Goal: Task Accomplishment & Management: Use online tool/utility

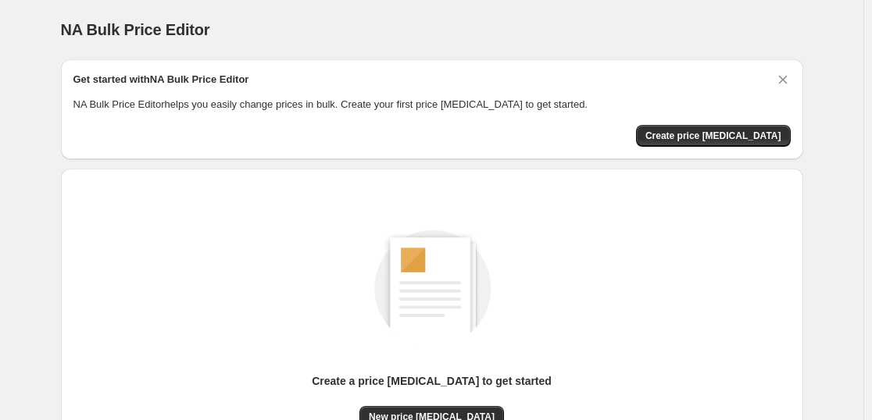
click at [441, 263] on img at bounding box center [432, 285] width 177 height 177
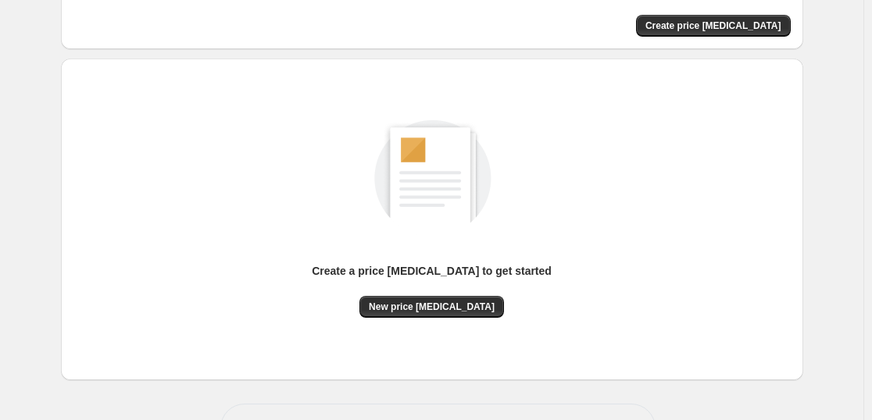
scroll to position [165, 0]
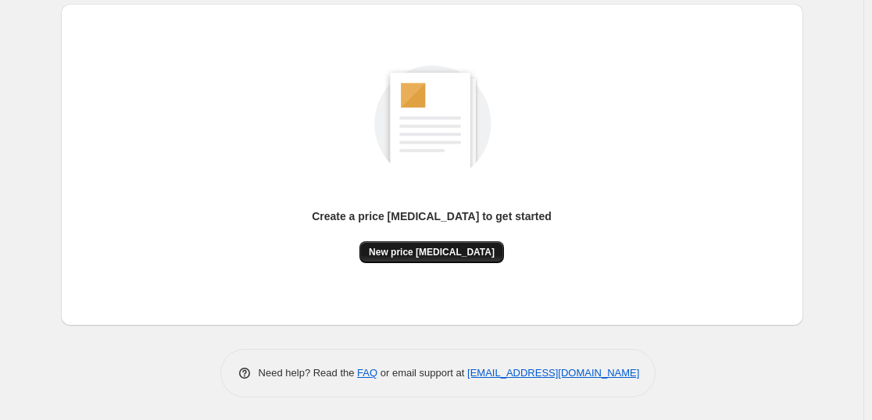
click at [445, 247] on span "New price [MEDICAL_DATA]" at bounding box center [432, 252] width 126 height 13
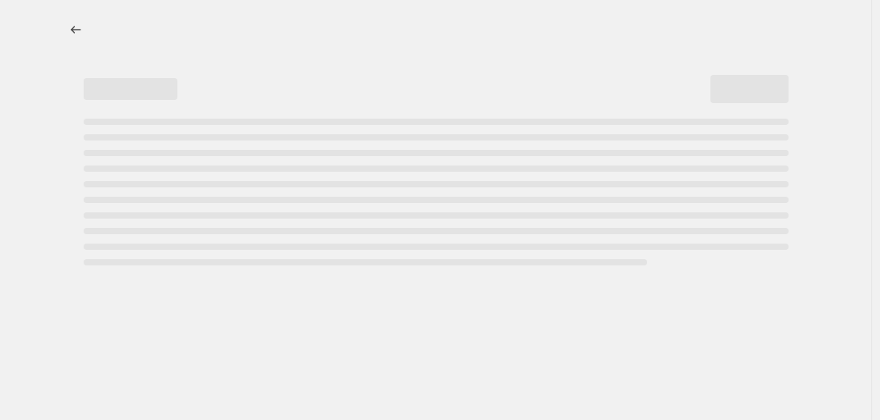
select select "percentage"
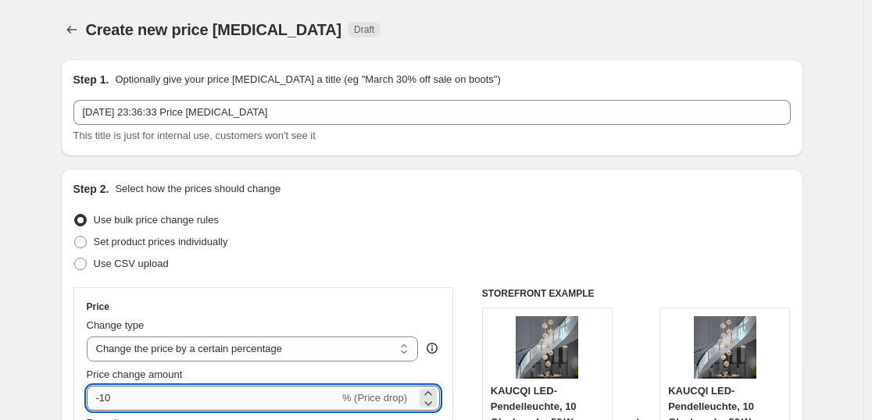
click at [128, 402] on input "-10" at bounding box center [213, 398] width 252 height 25
type input "-1"
click at [135, 398] on input "Price change amount" at bounding box center [241, 398] width 309 height 25
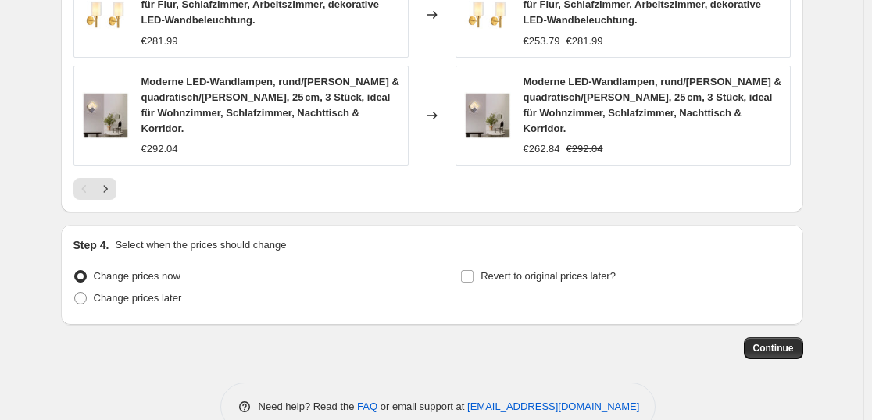
scroll to position [1246, 0]
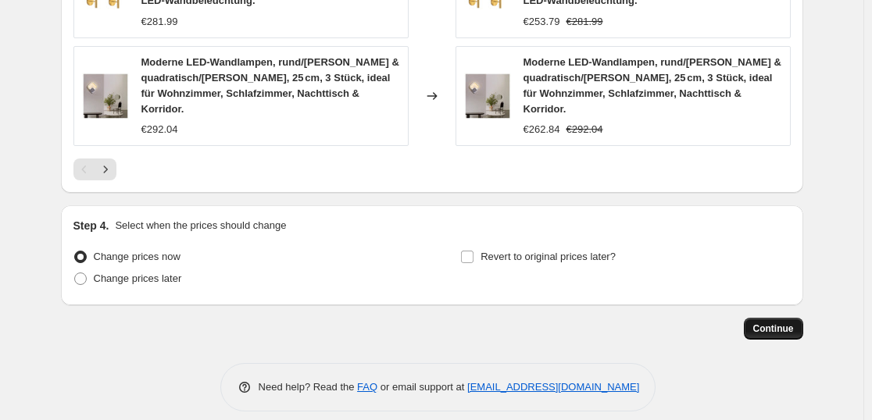
type input "-35"
click at [784, 323] on span "Continue" at bounding box center [773, 329] width 41 height 13
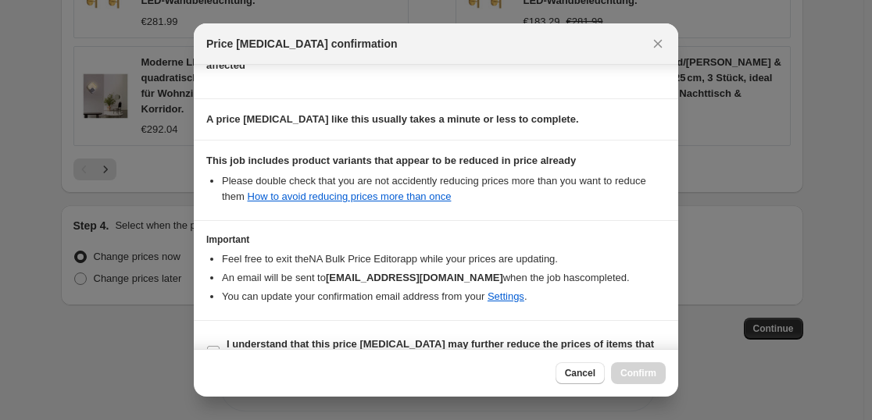
scroll to position [238, 0]
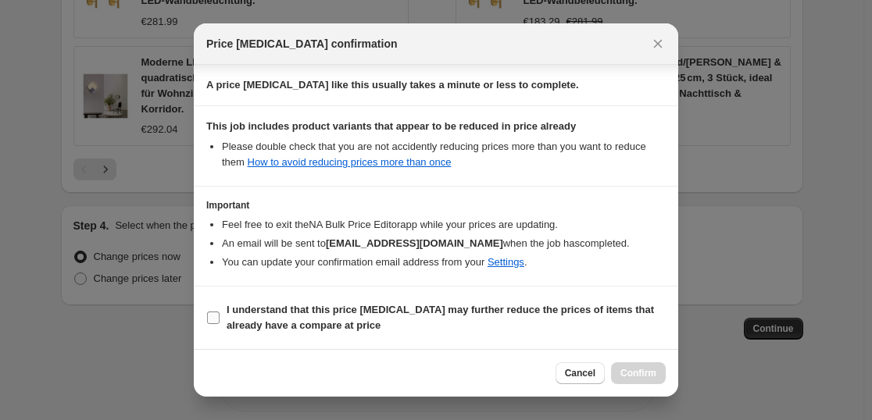
click at [321, 312] on b "I understand that this price [MEDICAL_DATA] may further reduce the prices of it…" at bounding box center [440, 317] width 427 height 27
click at [220, 312] on input "I understand that this price [MEDICAL_DATA] may further reduce the prices of it…" at bounding box center [213, 318] width 13 height 13
checkbox input "true"
click at [637, 370] on span "Confirm" at bounding box center [638, 373] width 36 height 13
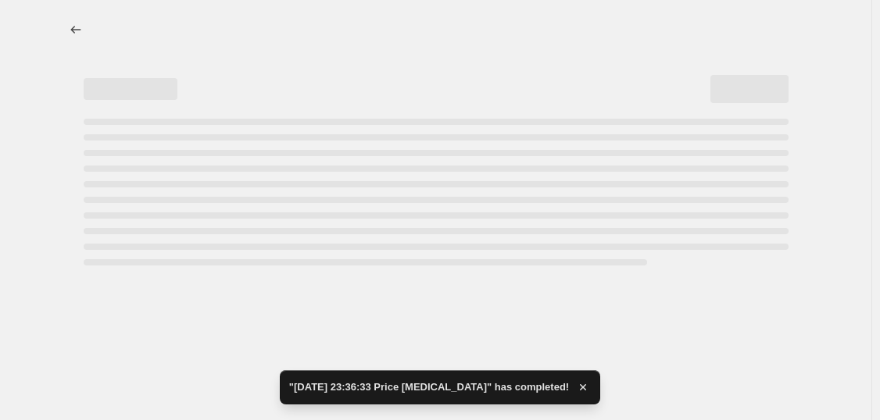
select select "percentage"
